Goal: Check status: Check status

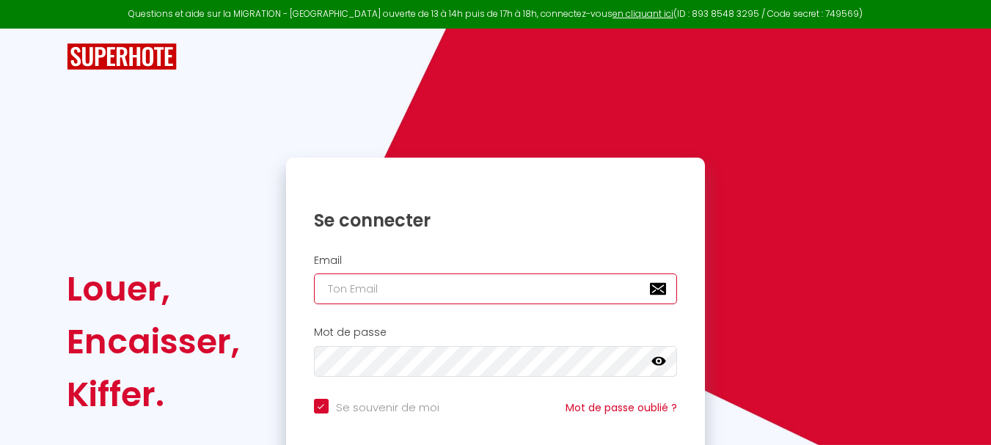
type input "[EMAIL_ADDRESS][DOMAIN_NAME]"
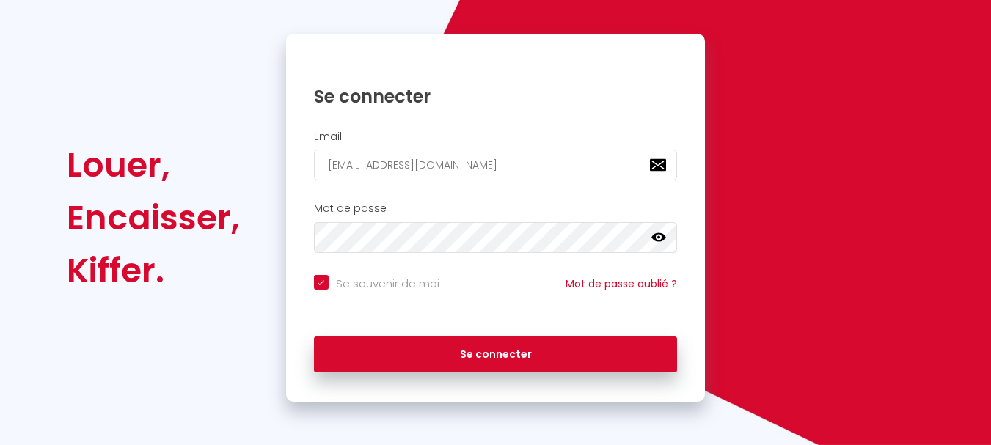
scroll to position [125, 0]
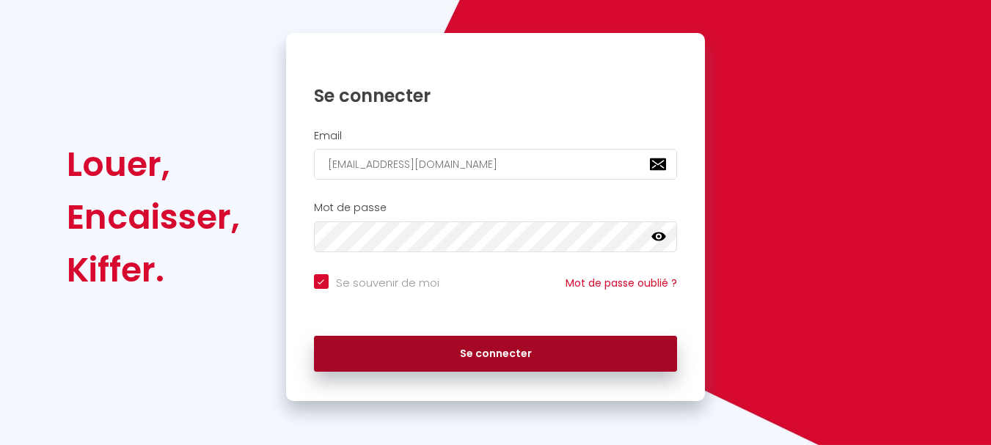
click at [463, 348] on button "Se connecter" at bounding box center [496, 354] width 364 height 37
checkbox input "true"
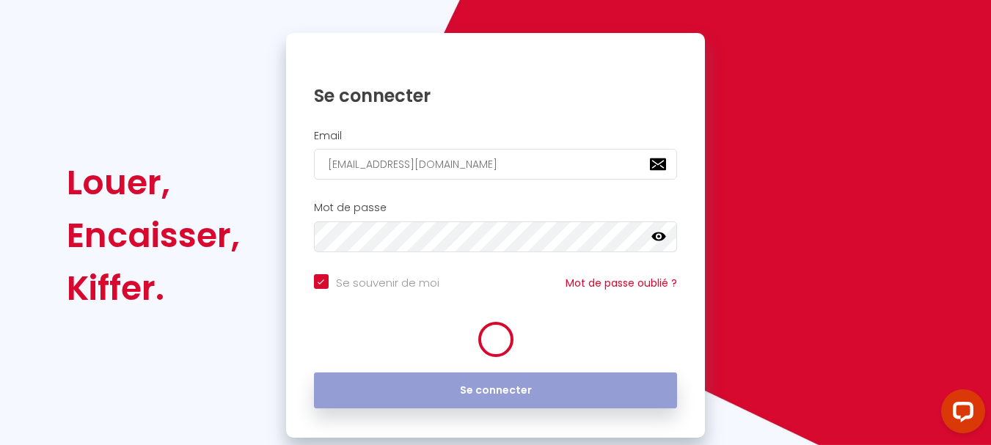
scroll to position [0, 0]
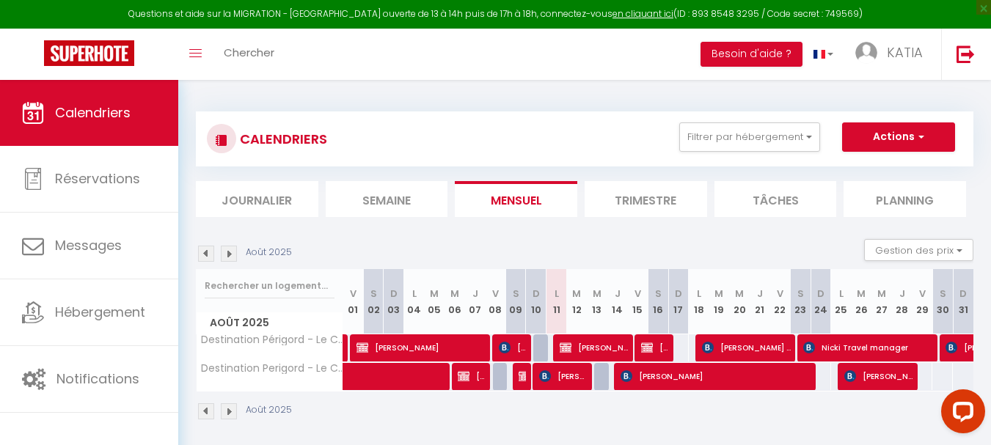
click at [230, 412] on img at bounding box center [229, 411] width 16 height 16
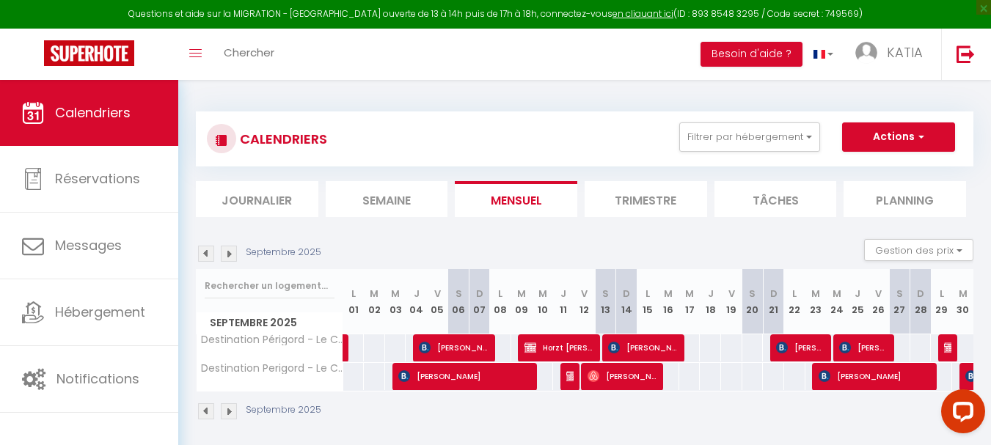
click at [205, 414] on img at bounding box center [206, 411] width 16 height 16
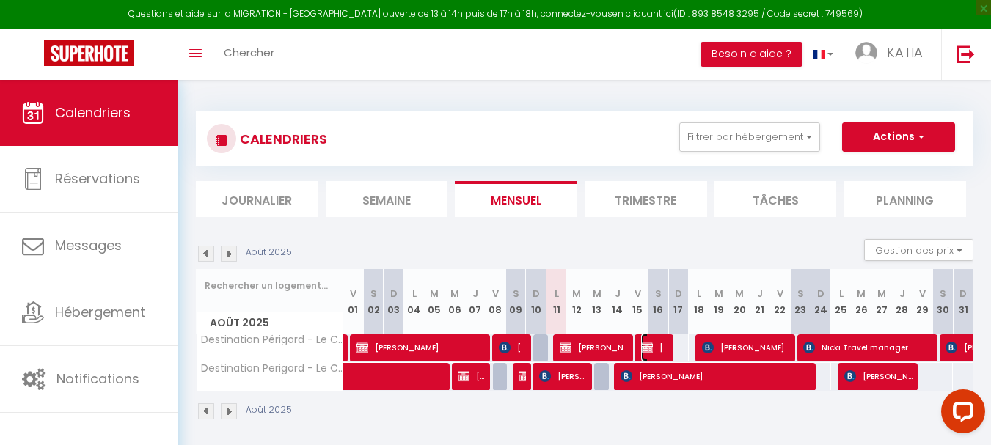
click at [656, 349] on span "[PERSON_NAME]" at bounding box center [654, 348] width 27 height 28
select select "OK"
select select "KO"
select select "0"
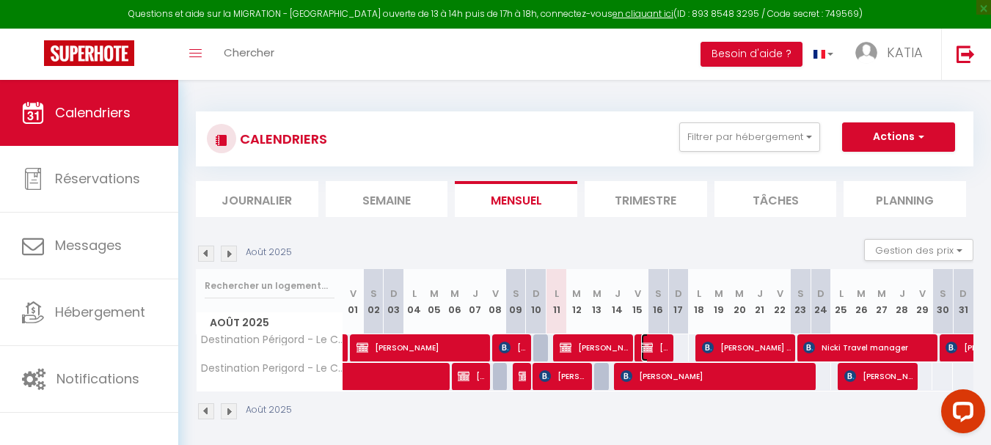
select select "1"
select select
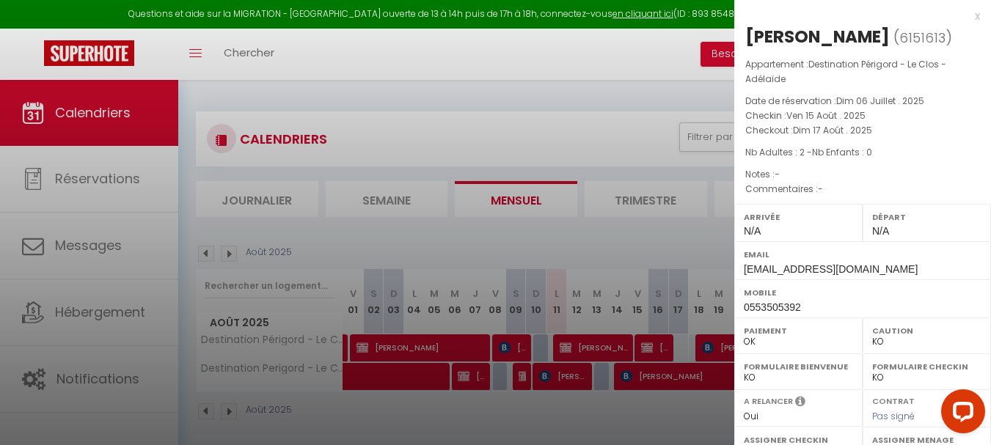
click at [632, 410] on div at bounding box center [495, 222] width 991 height 445
